Goal: Information Seeking & Learning: Learn about a topic

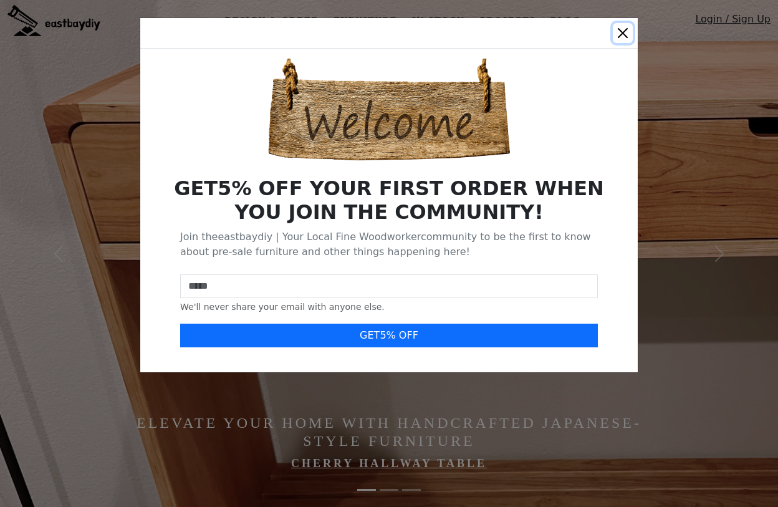
click at [622, 26] on button "Close" at bounding box center [623, 33] width 20 height 20
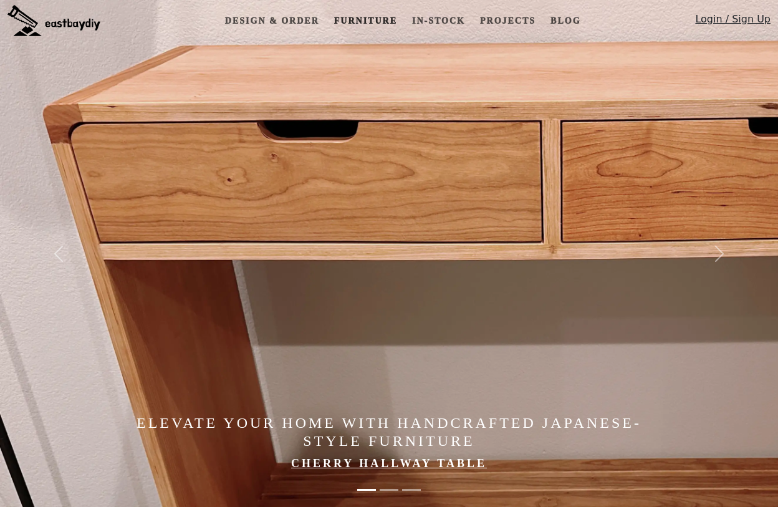
click at [363, 21] on link "Furniture" at bounding box center [365, 20] width 73 height 23
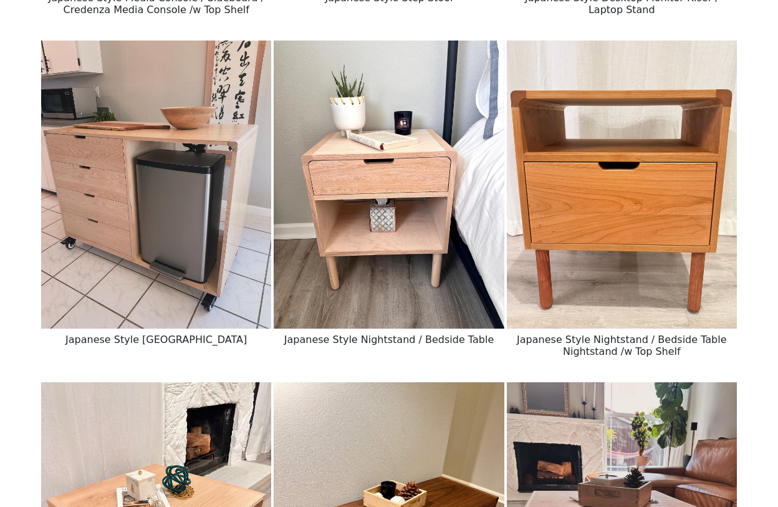
scroll to position [824, 0]
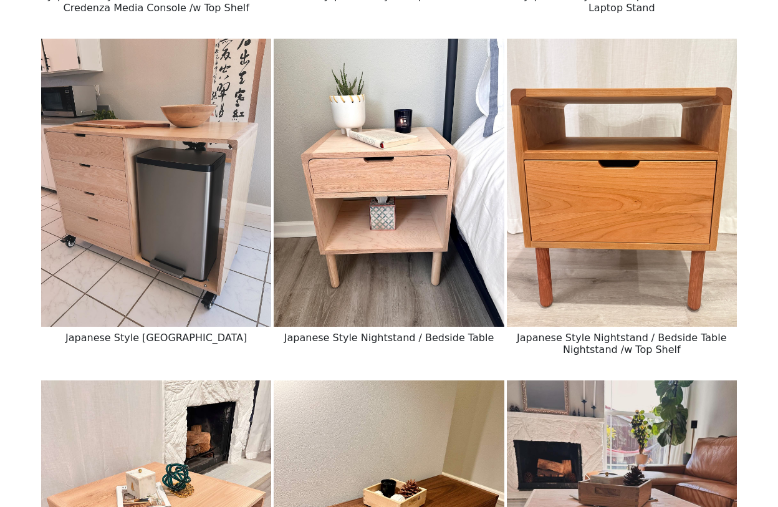
click at [422, 191] on img at bounding box center [389, 183] width 230 height 288
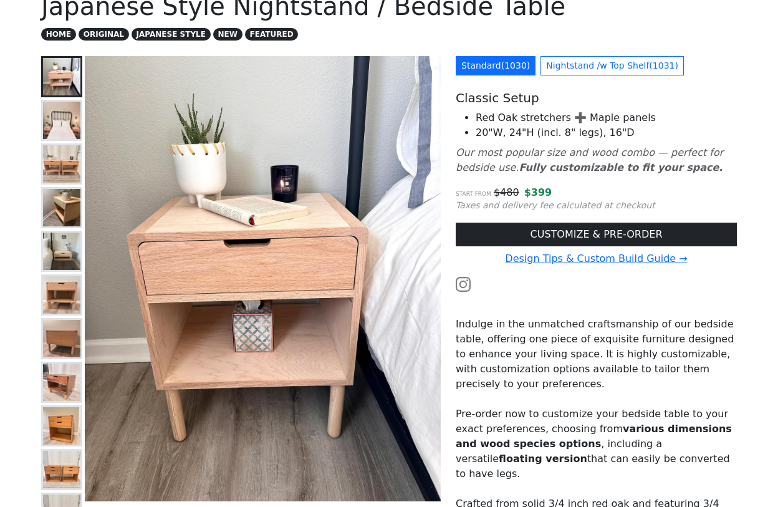
scroll to position [94, 0]
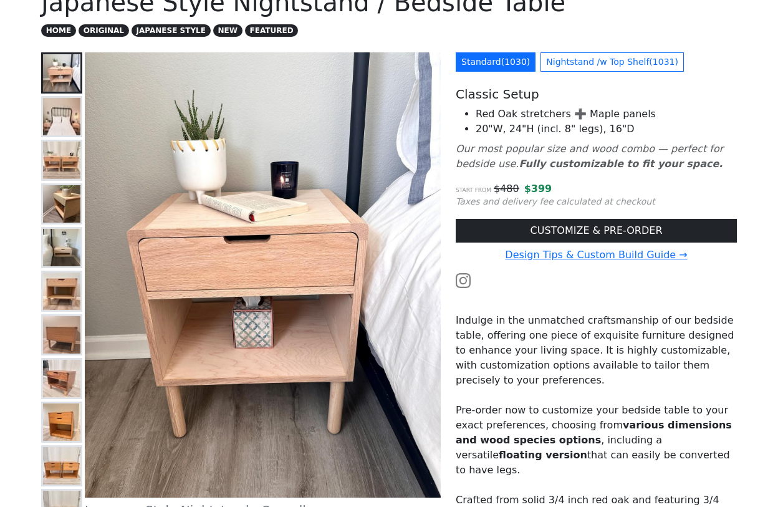
click at [62, 440] on img at bounding box center [61, 422] width 37 height 37
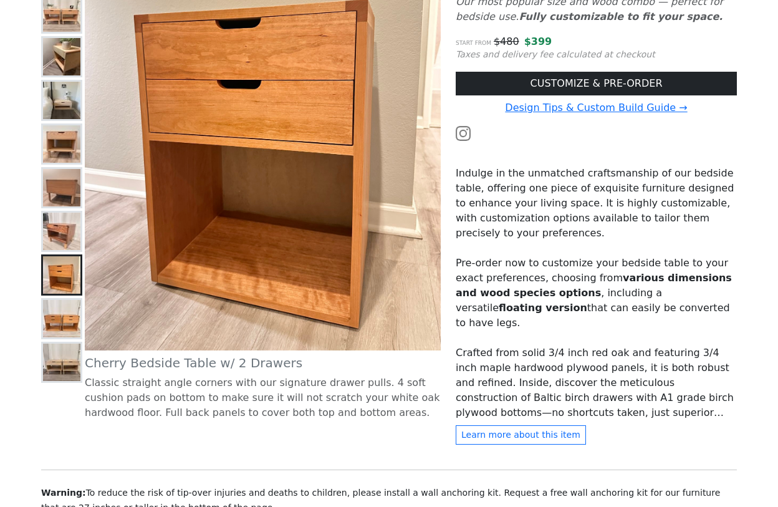
scroll to position [241, 0]
click at [58, 310] on img at bounding box center [61, 317] width 37 height 37
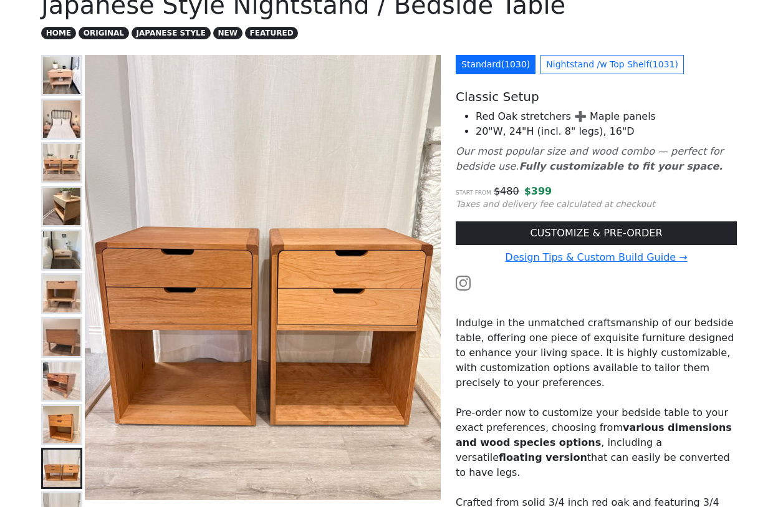
scroll to position [90, 0]
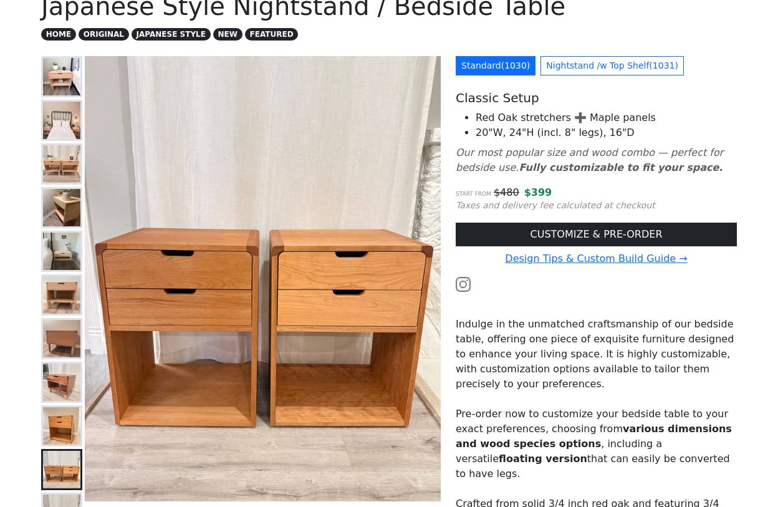
click at [56, 163] on img at bounding box center [61, 163] width 37 height 37
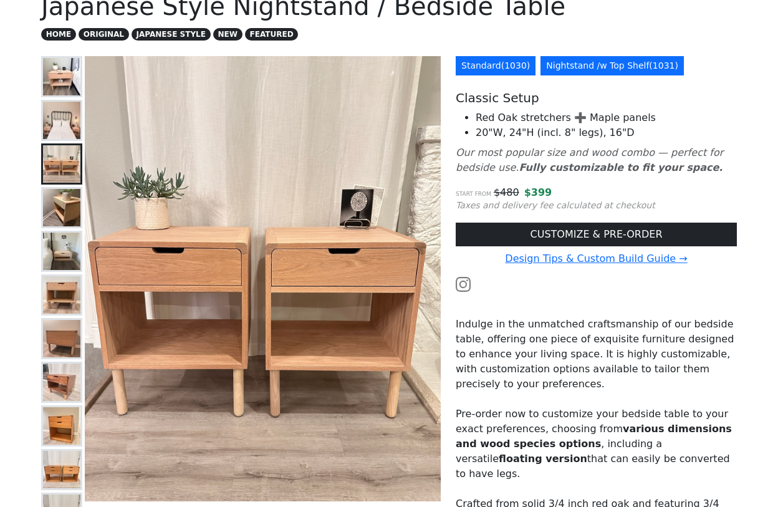
click at [575, 68] on link "Nightstand /w Top Shelf ( 1031 )" at bounding box center [612, 65] width 143 height 19
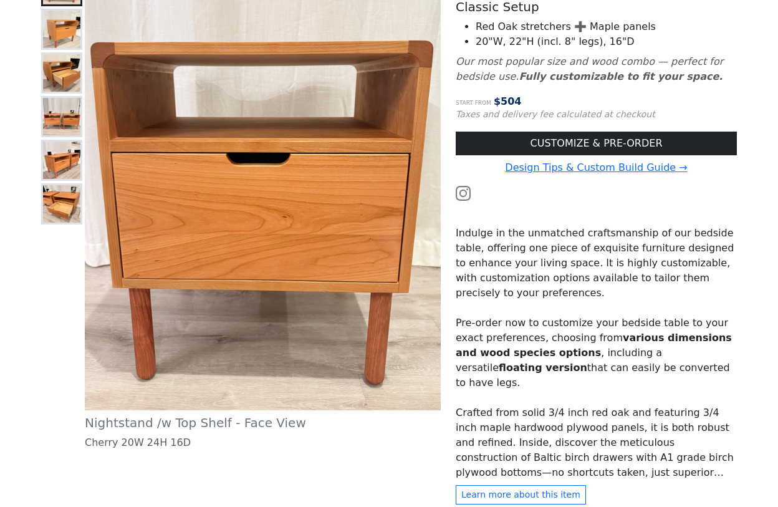
scroll to position [189, 0]
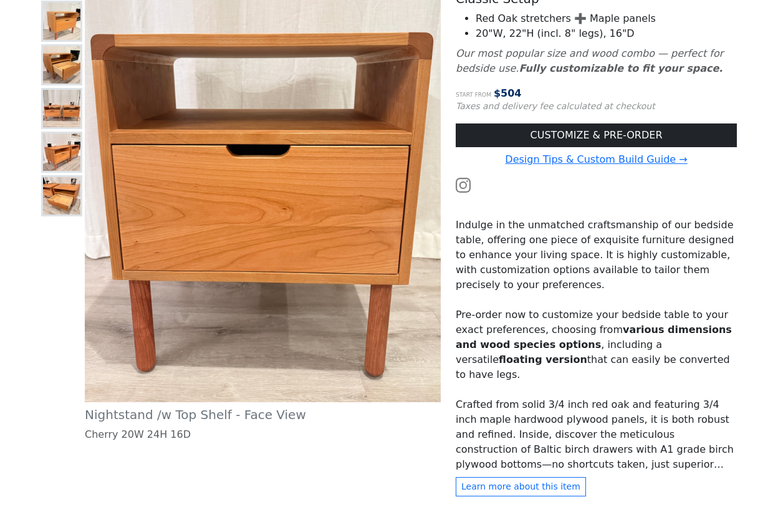
click at [69, 194] on img at bounding box center [61, 195] width 37 height 37
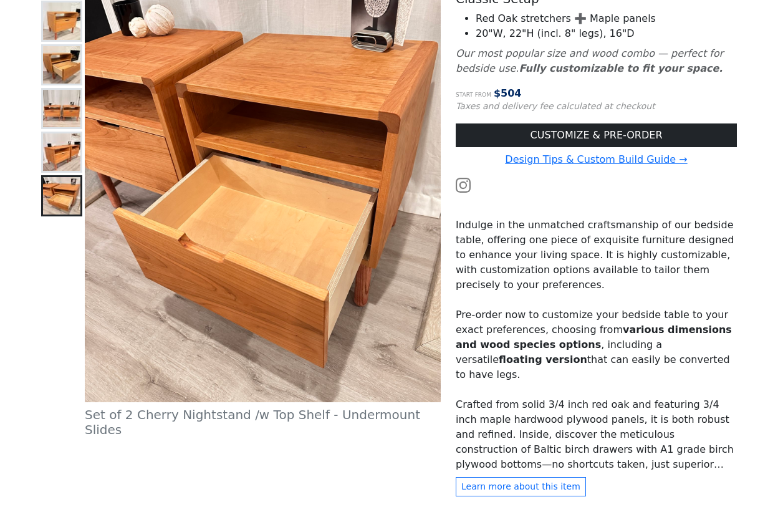
click at [53, 102] on img at bounding box center [61, 108] width 37 height 37
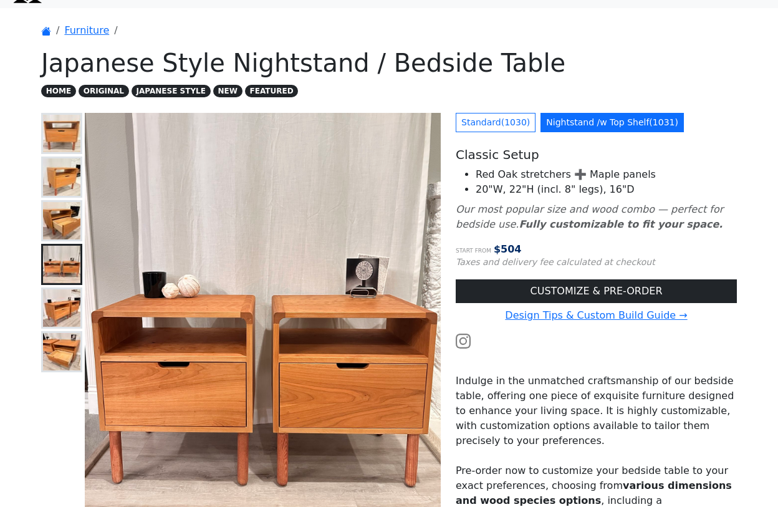
scroll to position [0, 0]
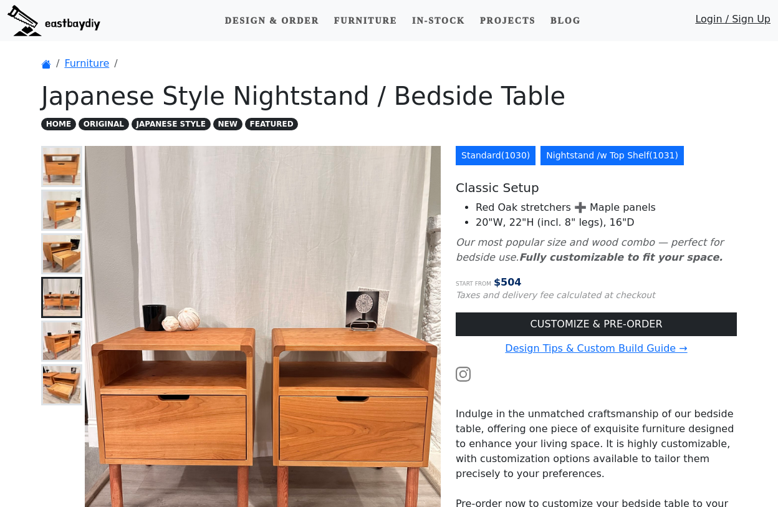
click at [493, 153] on link "Standard ( 1030 )" at bounding box center [496, 155] width 80 height 19
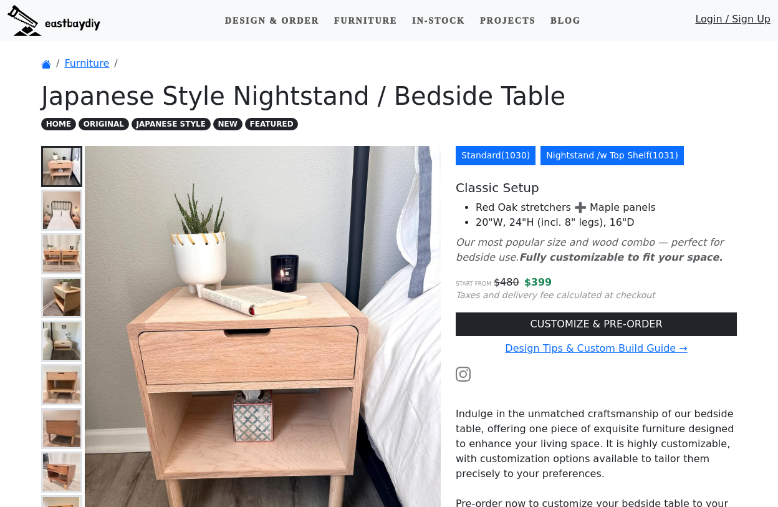
click at [579, 156] on link "Nightstand /w Top Shelf ( 1031 )" at bounding box center [612, 155] width 143 height 19
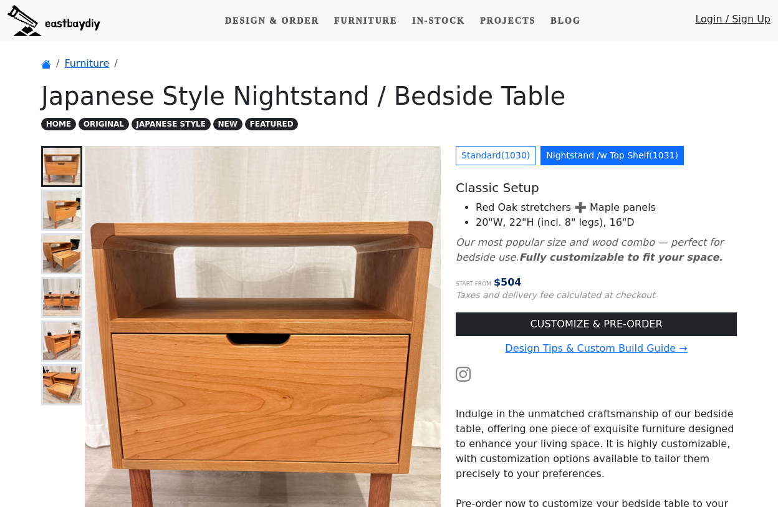
click at [76, 65] on link "Furniture" at bounding box center [86, 63] width 45 height 12
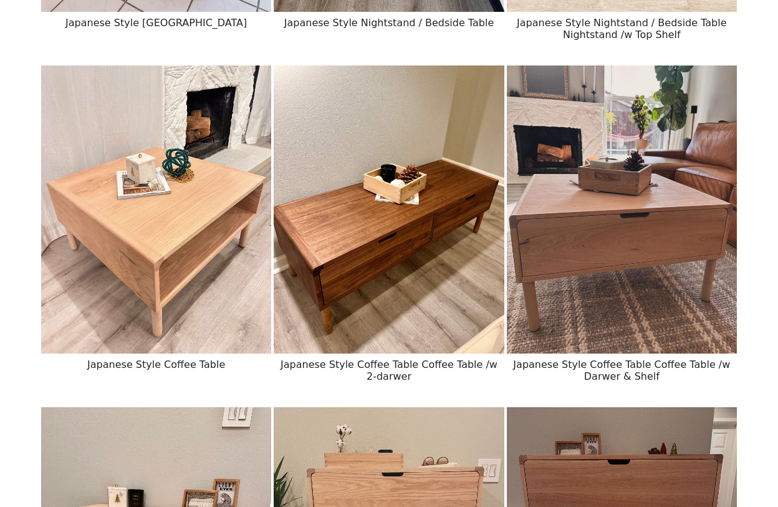
scroll to position [1142, 0]
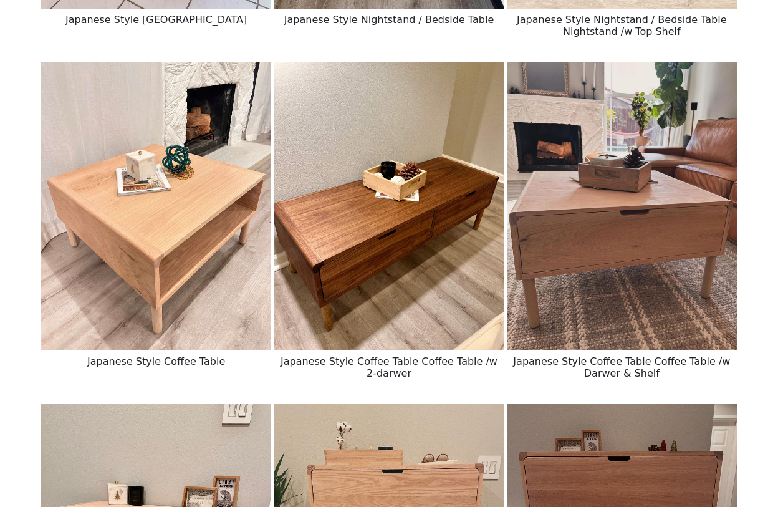
click at [399, 222] on img at bounding box center [389, 206] width 230 height 288
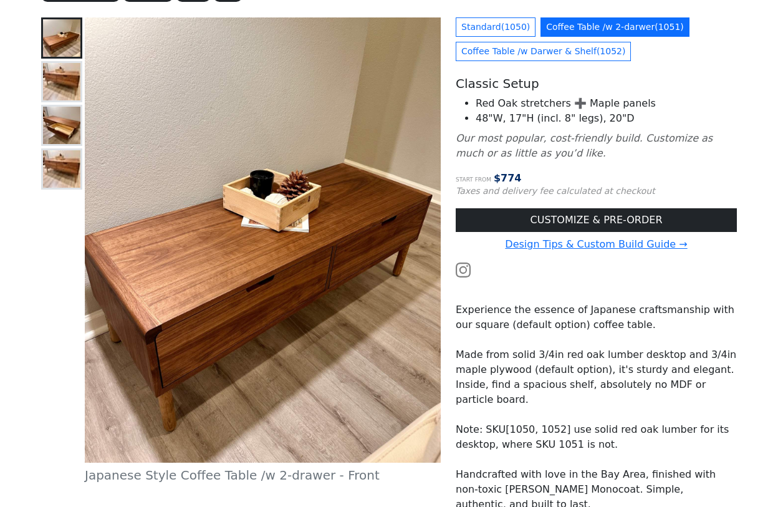
scroll to position [147, 0]
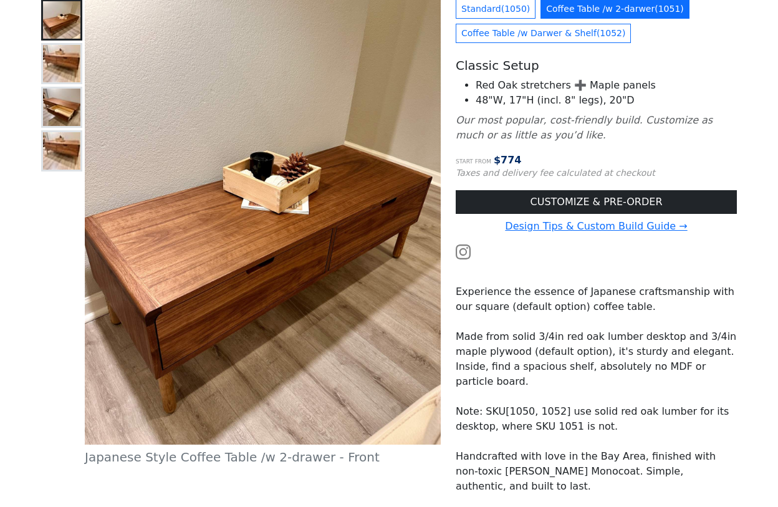
click at [57, 156] on img at bounding box center [61, 150] width 37 height 37
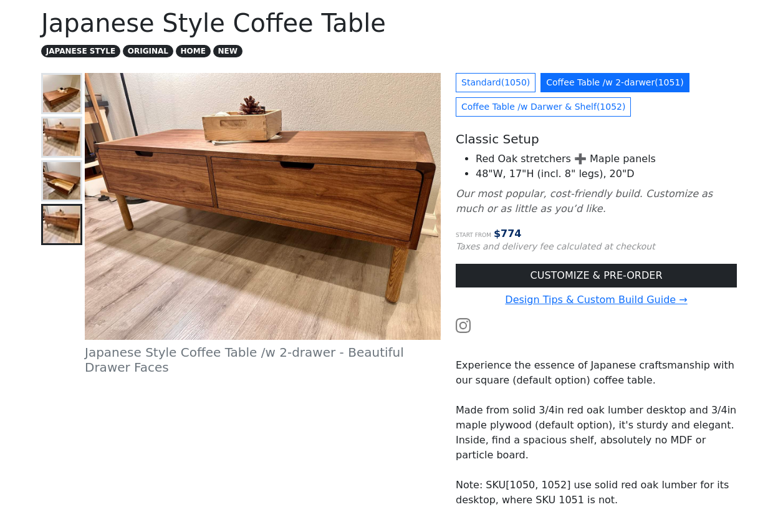
scroll to position [0, 0]
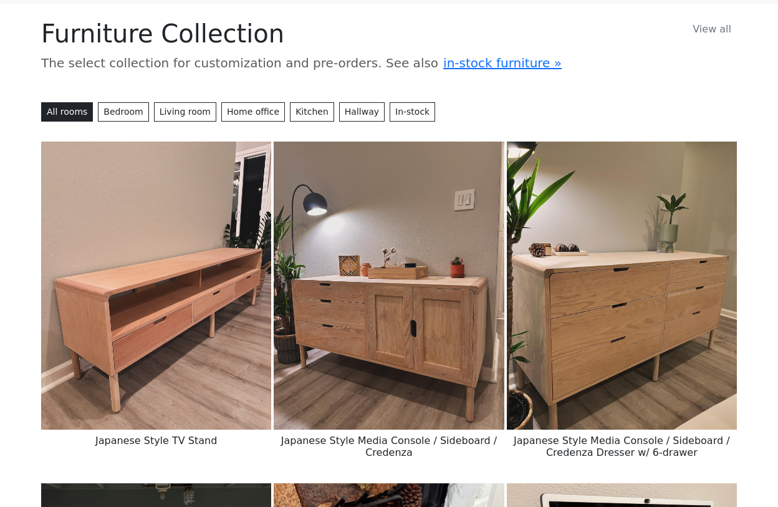
scroll to position [42, 0]
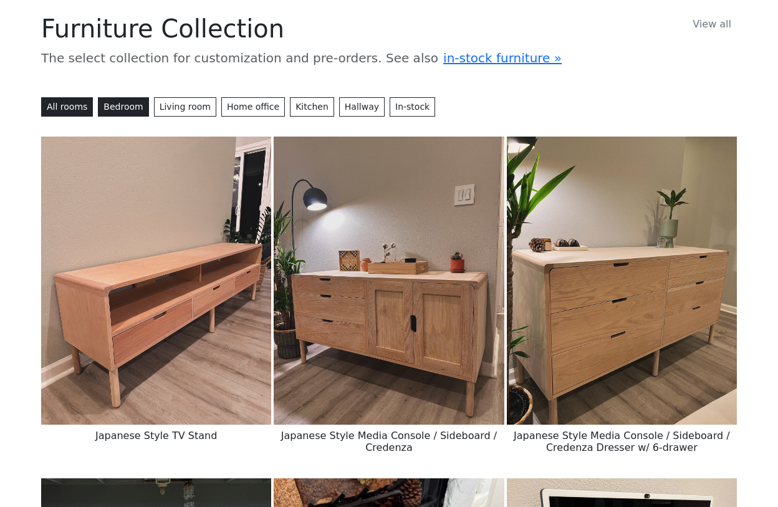
click at [116, 107] on button "Bedroom" at bounding box center [123, 106] width 51 height 19
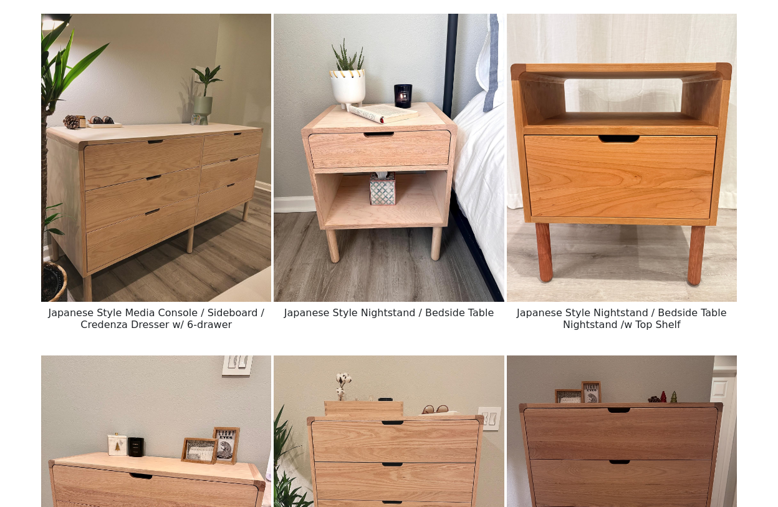
scroll to position [0, 0]
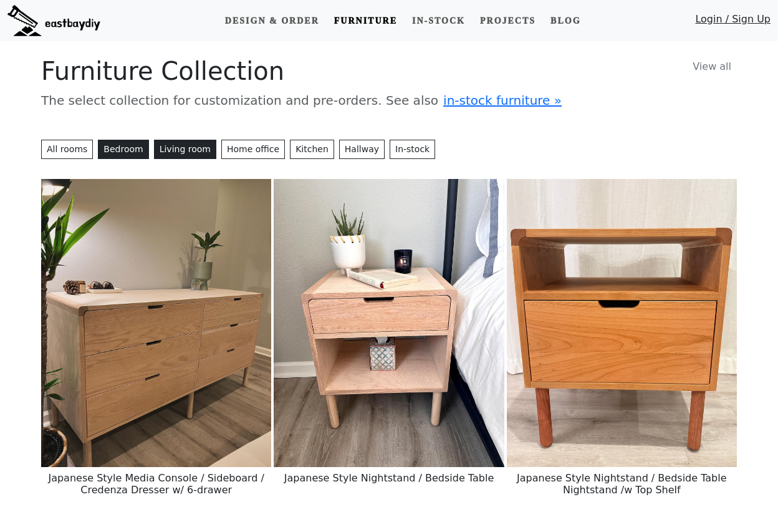
click at [175, 148] on button "Living room" at bounding box center [185, 149] width 62 height 19
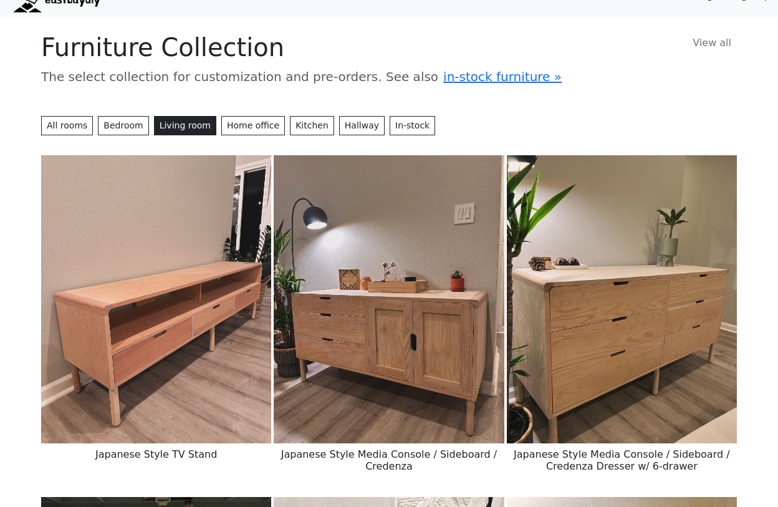
scroll to position [23, 0]
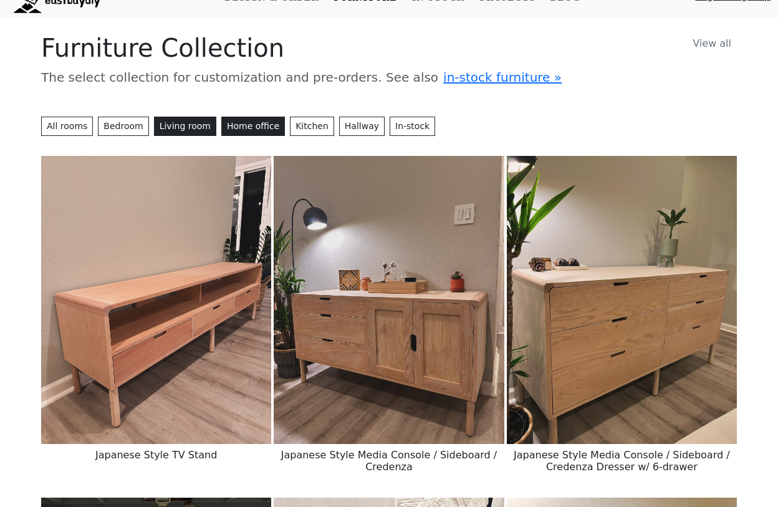
click at [253, 131] on button "Home office" at bounding box center [253, 126] width 64 height 19
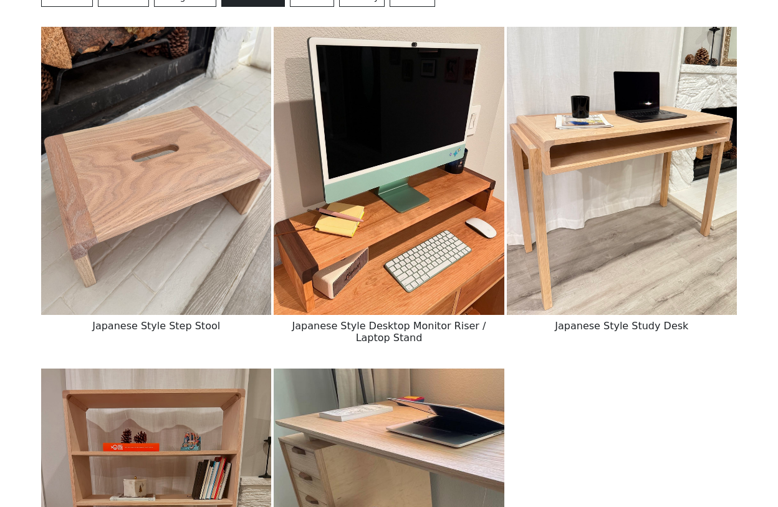
scroll to position [0, 0]
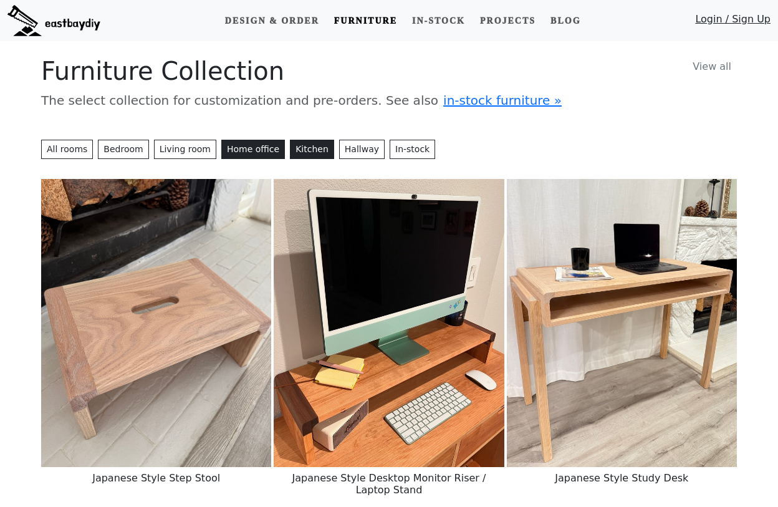
click at [290, 150] on button "Kitchen" at bounding box center [312, 149] width 44 height 19
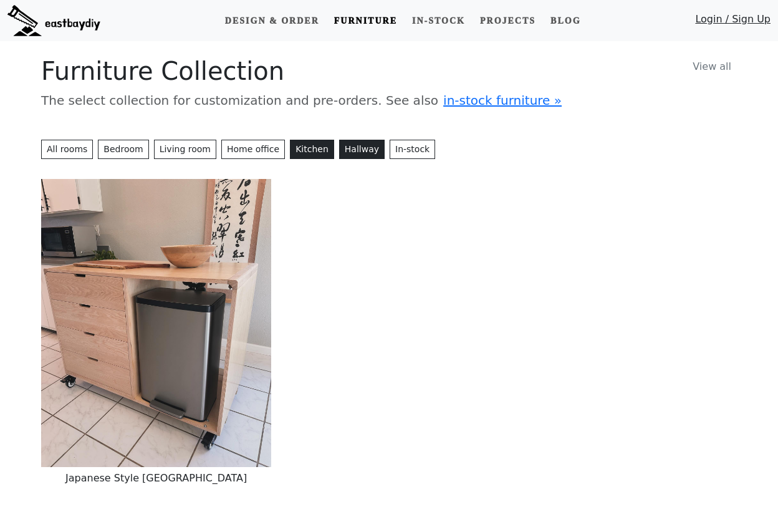
click at [342, 150] on button "Hallway" at bounding box center [362, 149] width 46 height 19
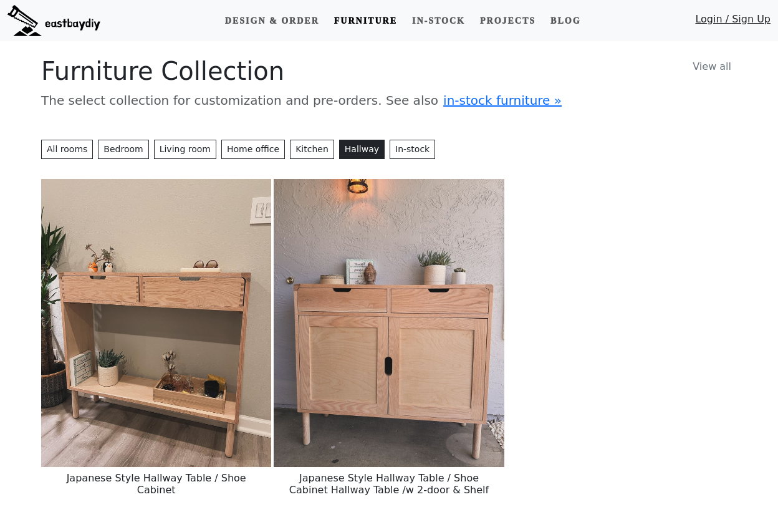
click at [377, 21] on link "Furniture" at bounding box center [365, 20] width 73 height 23
click at [286, 23] on link "Design & Order" at bounding box center [272, 20] width 104 height 23
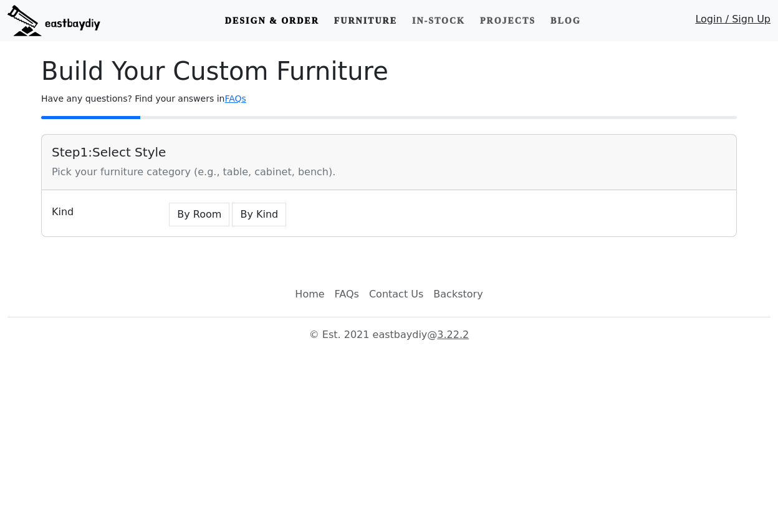
click at [374, 19] on link "Furniture" at bounding box center [365, 20] width 73 height 23
